Goal: Use online tool/utility: Utilize a website feature to perform a specific function

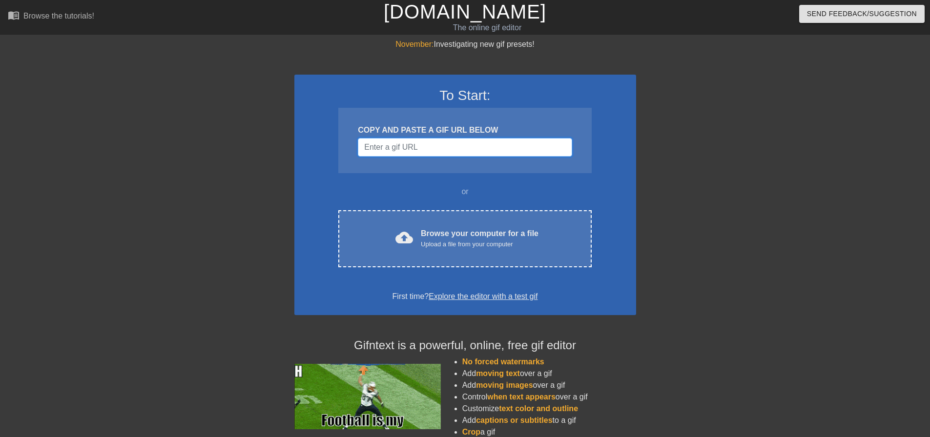
click at [426, 146] on input "Username" at bounding box center [465, 147] width 214 height 19
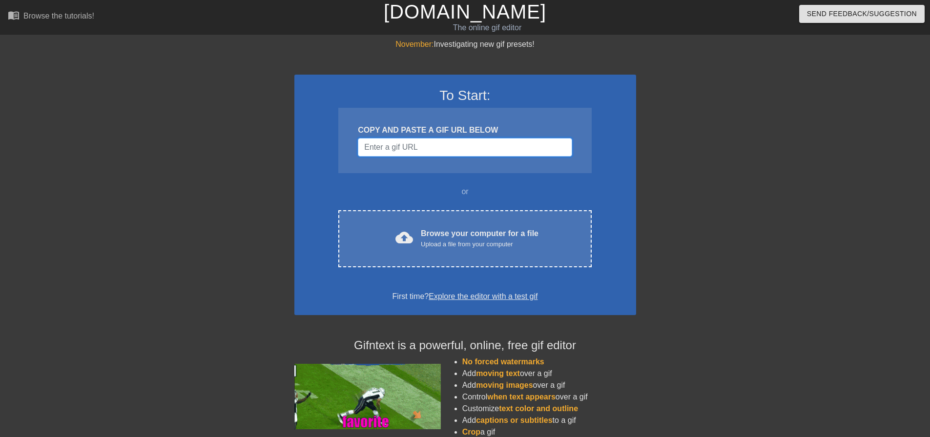
paste input "[URL][DOMAIN_NAME]"
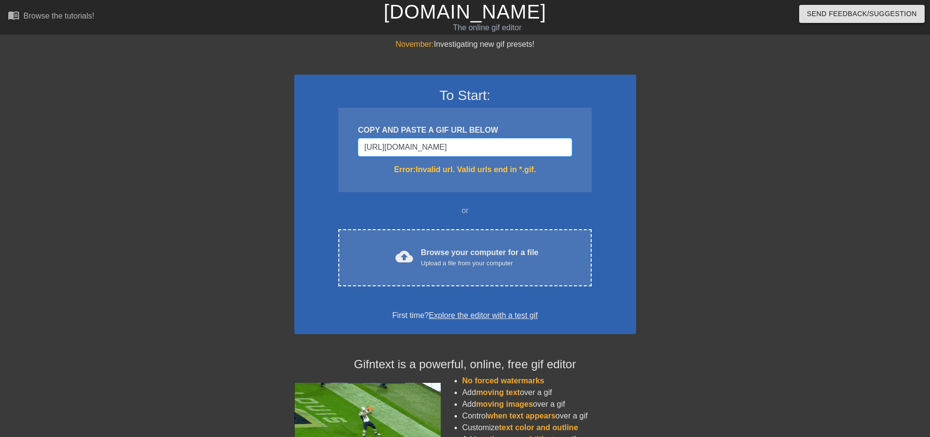
scroll to position [0, 73]
type input "[URL][DOMAIN_NAME]"
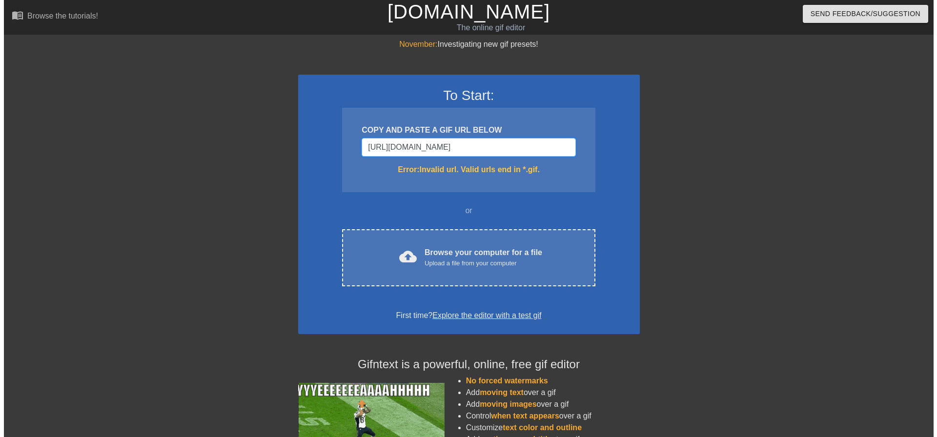
scroll to position [0, 0]
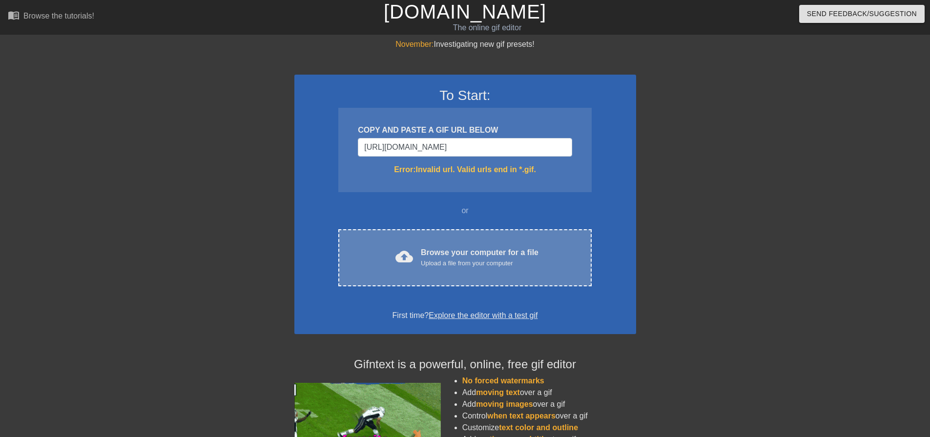
click at [463, 252] on div "Browse your computer for a file Upload a file from your computer" at bounding box center [480, 257] width 118 height 21
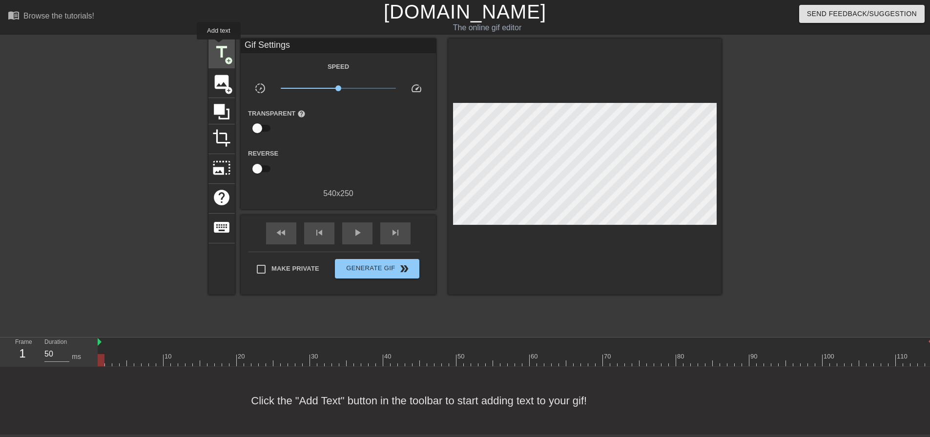
click at [219, 46] on span "title" at bounding box center [221, 52] width 19 height 19
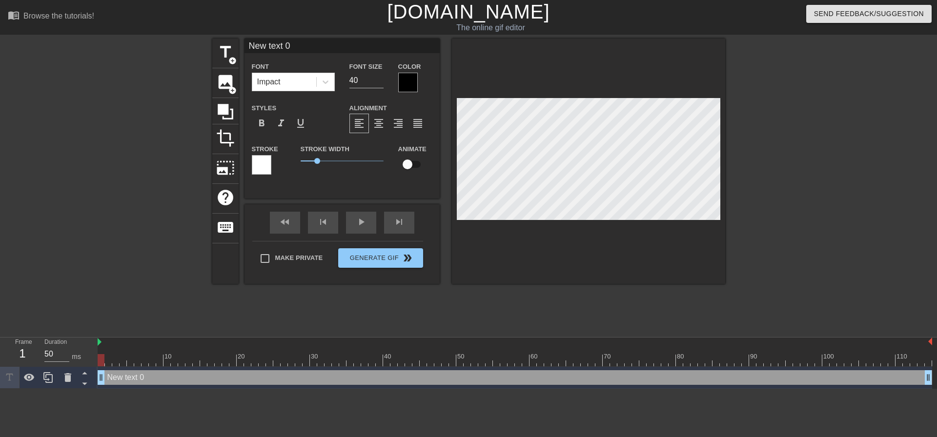
scroll to position [1, 2]
type input "M"
type textarea "M"
type input "MO"
type textarea "MO"
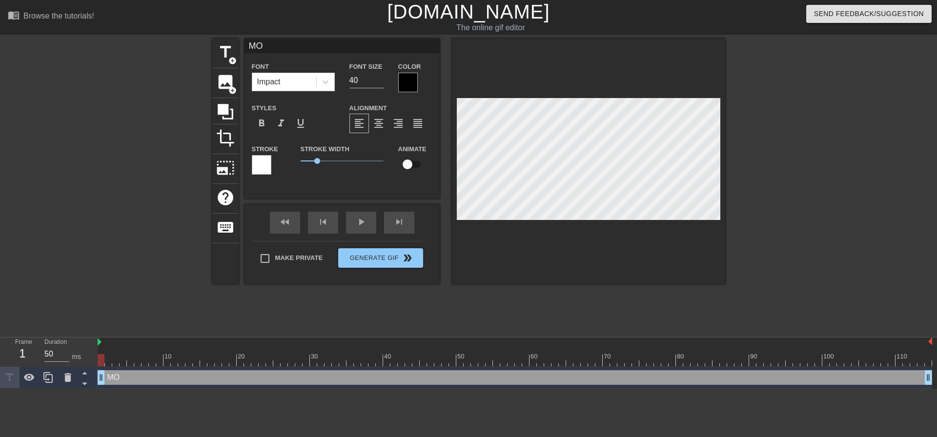
type input "MON"
type textarea "MON"
type input "MOND"
type textarea "MOND"
type input "[PERSON_NAME]"
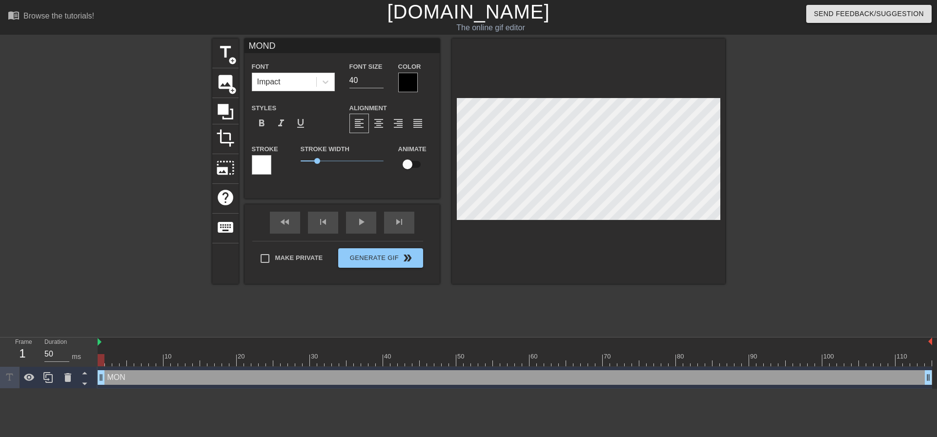
type textarea "[PERSON_NAME]"
type input "[DATE]"
type textarea "[DATE]"
click at [223, 48] on span "title" at bounding box center [225, 52] width 19 height 19
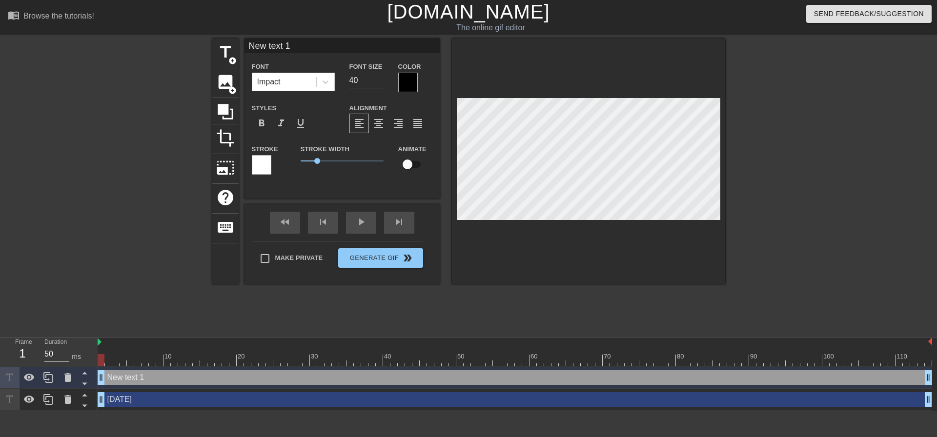
type input "M"
type textarea "M"
type input "ME"
type textarea "ME"
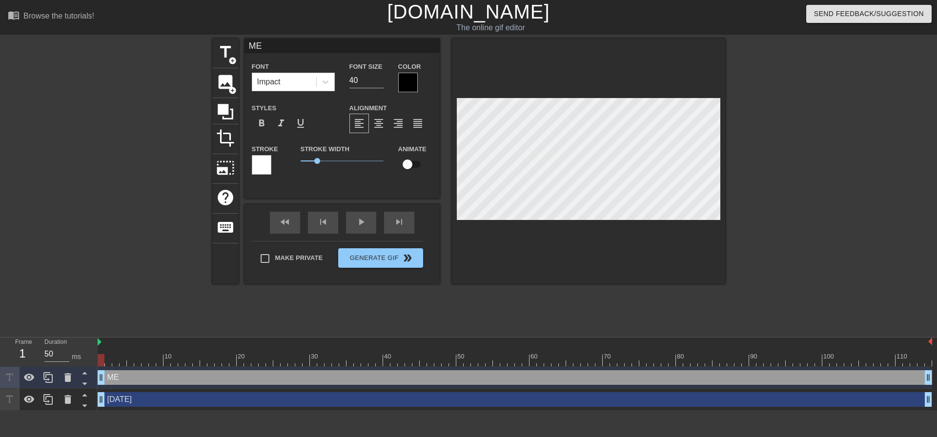
click at [402, 81] on div at bounding box center [408, 83] width 20 height 20
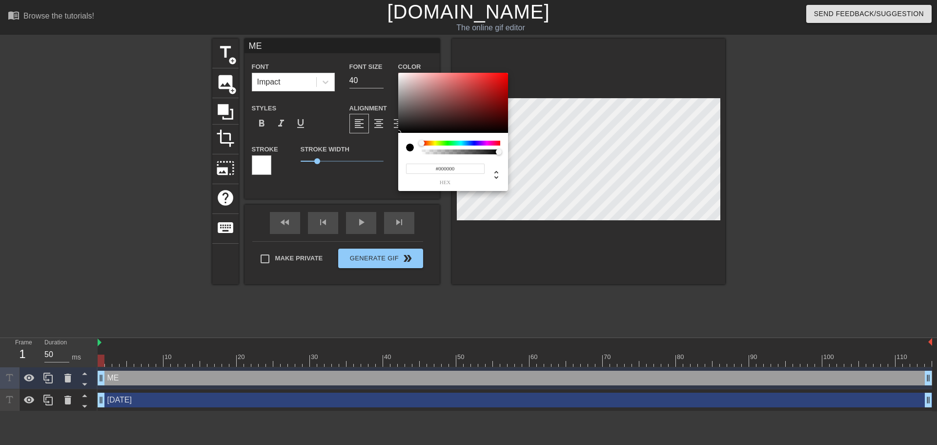
drag, startPoint x: 439, startPoint y: 166, endPoint x: 460, endPoint y: 170, distance: 20.9
click at [460, 170] on input "#000000" at bounding box center [445, 168] width 79 height 10
type input "#ffffff"
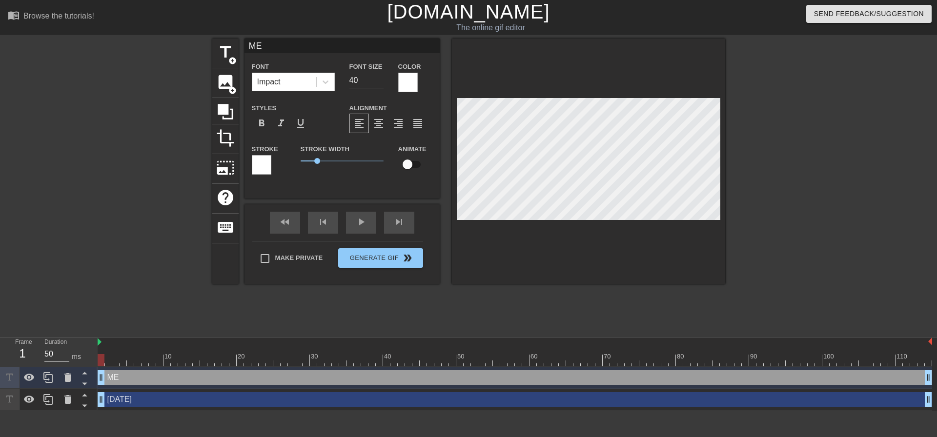
click at [263, 168] on div at bounding box center [262, 165] width 20 height 20
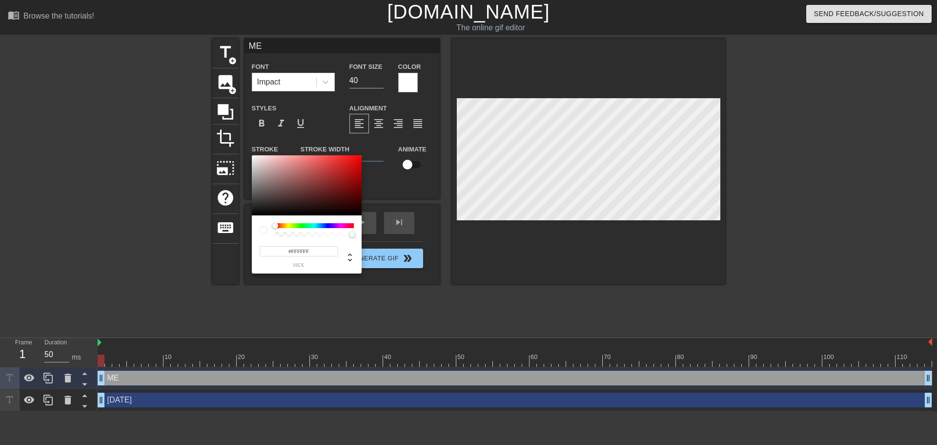
drag, startPoint x: 292, startPoint y: 250, endPoint x: 312, endPoint y: 253, distance: 20.2
click at [312, 253] on input "#FFFFFF" at bounding box center [299, 251] width 79 height 10
type input "#000000"
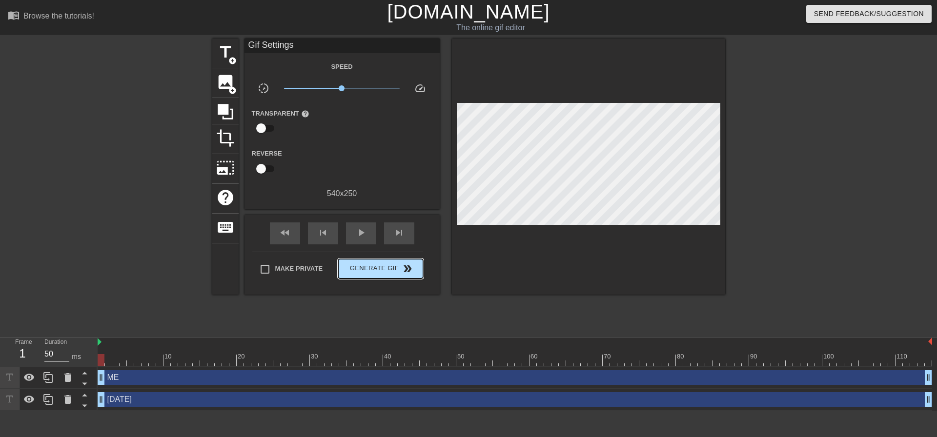
click at [406, 255] on div "Make Private Generate Gif double_arrow" at bounding box center [337, 271] width 171 height 39
click at [404, 271] on span "double_arrow" at bounding box center [408, 269] width 12 height 12
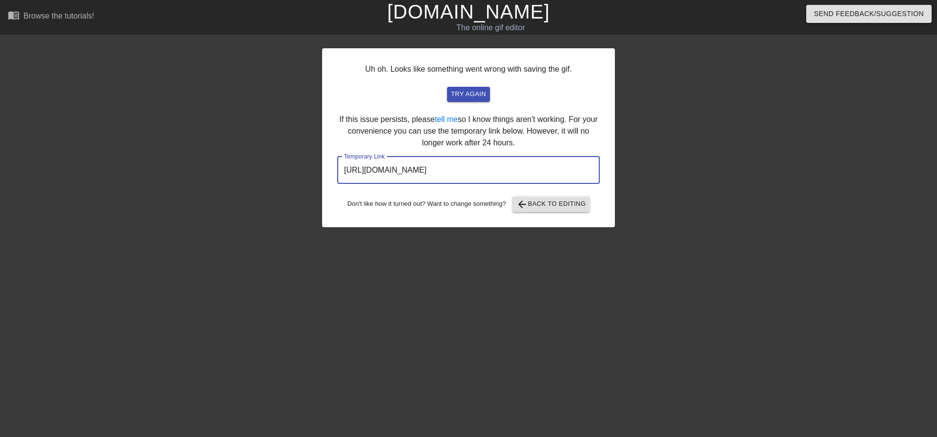
drag, startPoint x: 550, startPoint y: 169, endPoint x: 284, endPoint y: 168, distance: 265.9
click at [284, 168] on div "Uh oh. Looks like something went wrong with saving the gif. try again If this i…" at bounding box center [468, 185] width 937 height 293
